Goal: Transaction & Acquisition: Download file/media

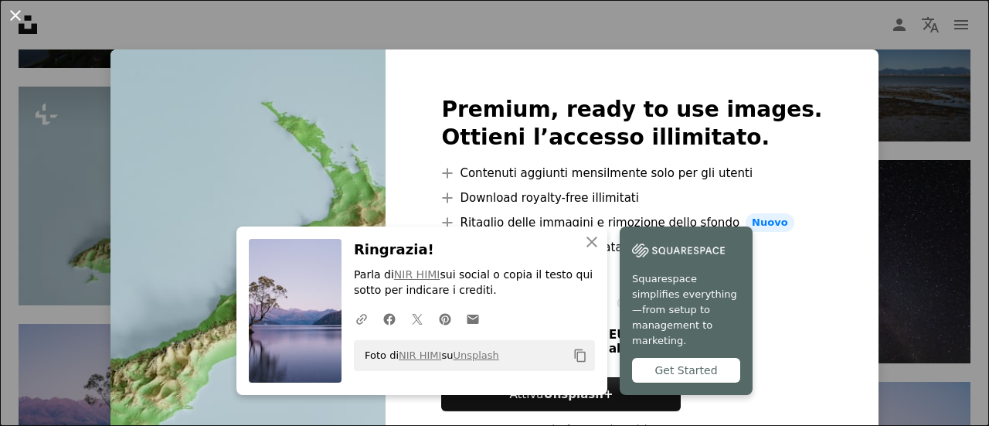
click at [14, 25] on button "An X shape" at bounding box center [15, 15] width 19 height 19
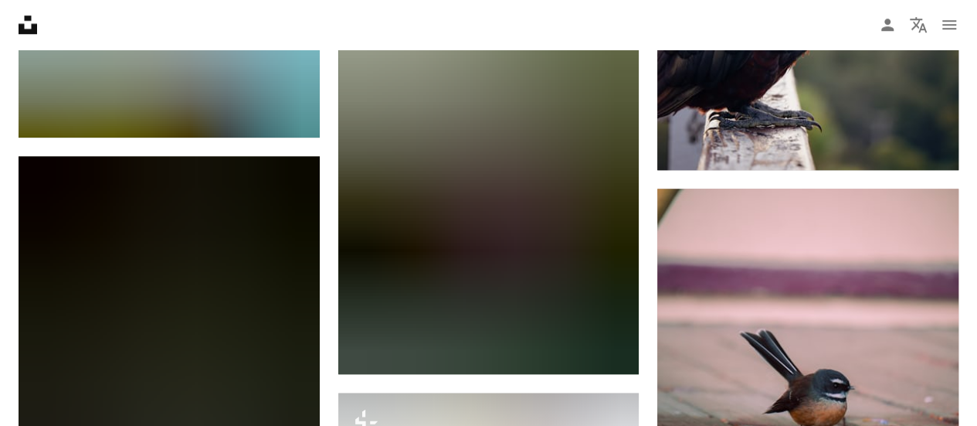
scroll to position [6455, 0]
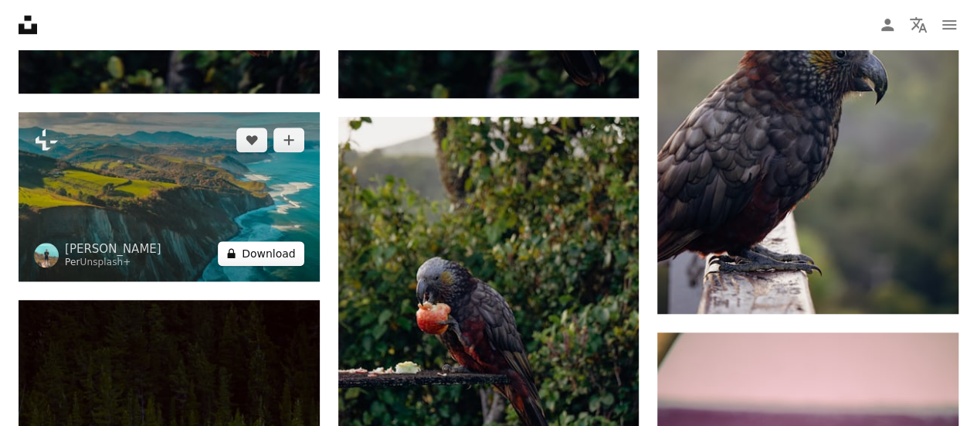
click at [263, 260] on button "A lock Download" at bounding box center [261, 253] width 87 height 25
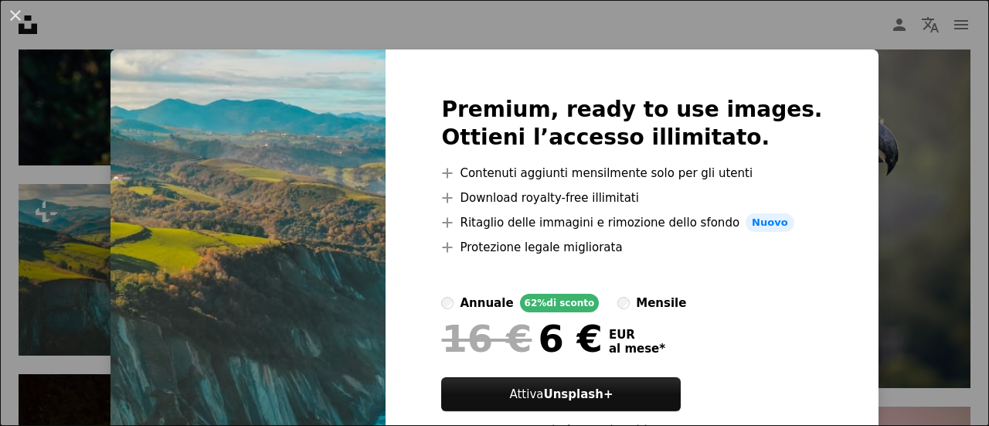
click at [888, 25] on div "An X shape Premium, ready to use images. Ottieni l’accesso illimitato. A plus s…" at bounding box center [494, 213] width 989 height 426
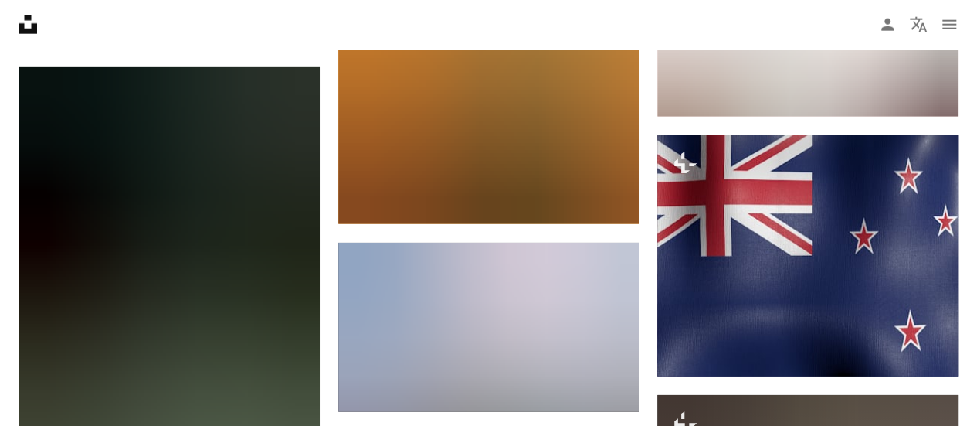
scroll to position [25430, 0]
